Goal: Task Accomplishment & Management: Manage account settings

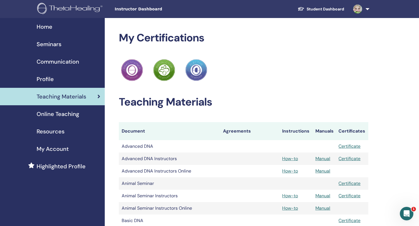
click at [48, 44] on span "Seminars" at bounding box center [49, 44] width 25 height 8
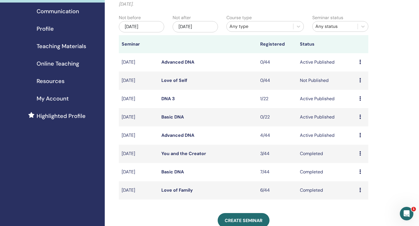
scroll to position [58, 0]
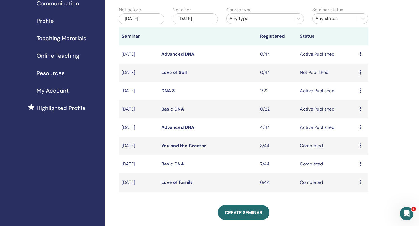
click at [178, 128] on link "Advanced DNA" at bounding box center [177, 127] width 33 height 6
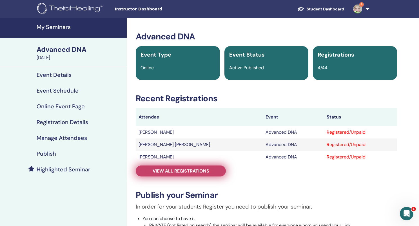
click at [172, 171] on span "View all registrations" at bounding box center [181, 171] width 57 height 6
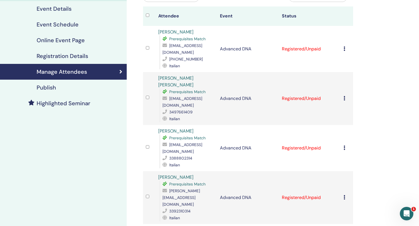
scroll to position [63, 0]
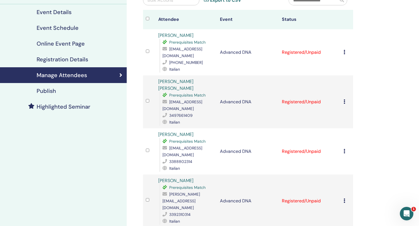
click at [345, 99] on icon at bounding box center [344, 101] width 2 height 5
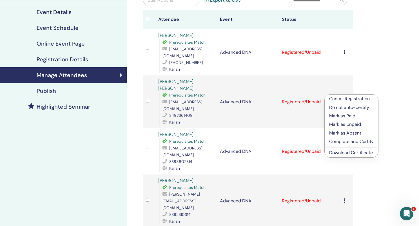
click at [347, 115] on p "Mark as Paid" at bounding box center [351, 116] width 44 height 7
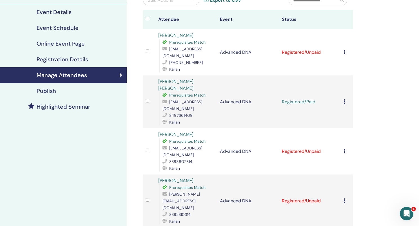
click at [344, 149] on icon at bounding box center [344, 151] width 2 height 5
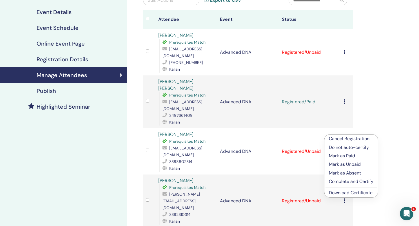
click at [343, 155] on p "Mark as Paid" at bounding box center [351, 156] width 44 height 7
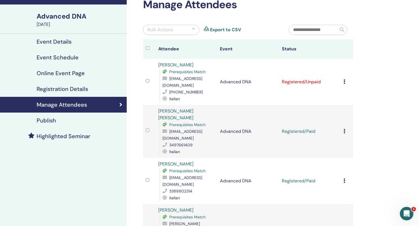
scroll to position [32, 0]
